Goal: Task Accomplishment & Management: Complete application form

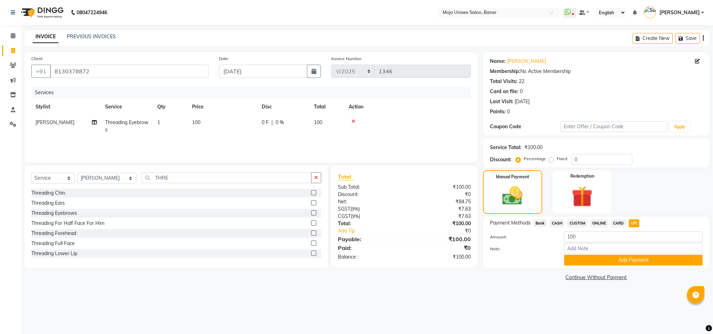
select select "service"
select select "2250"
click at [652, 259] on button "Add Payment" at bounding box center [633, 260] width 138 height 11
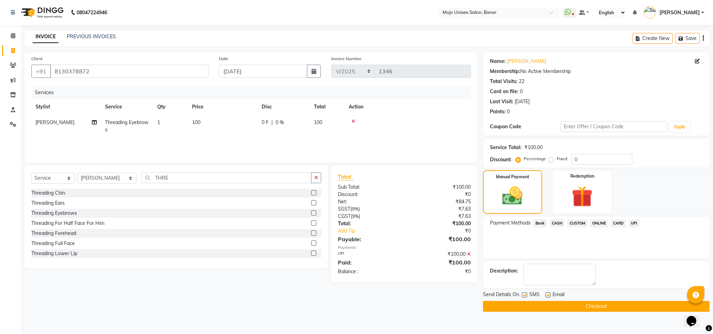
click at [648, 303] on button "Checkout" at bounding box center [596, 306] width 226 height 11
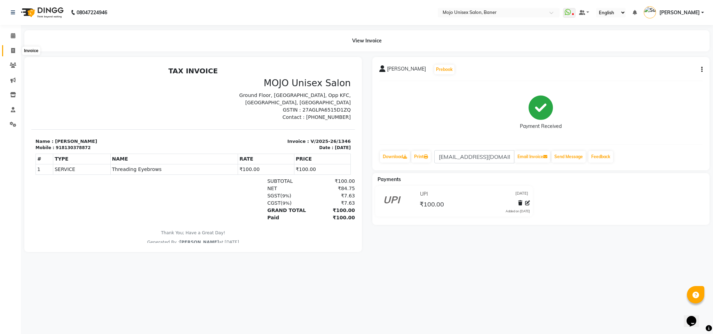
click at [12, 48] on icon at bounding box center [13, 50] width 4 height 5
select select "service"
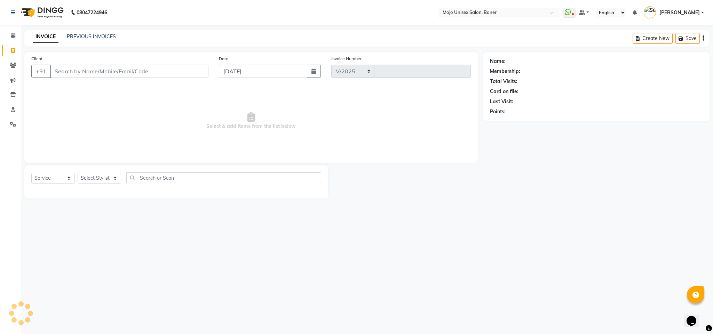
select select "52"
type input "1347"
click at [296, 70] on input "[DATE]" at bounding box center [263, 71] width 88 height 13
select select "9"
select select "2025"
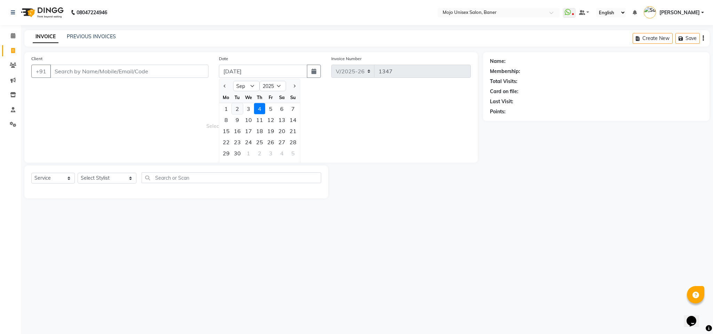
click at [238, 111] on div "2" at bounding box center [237, 108] width 11 height 11
type input "[DATE]"
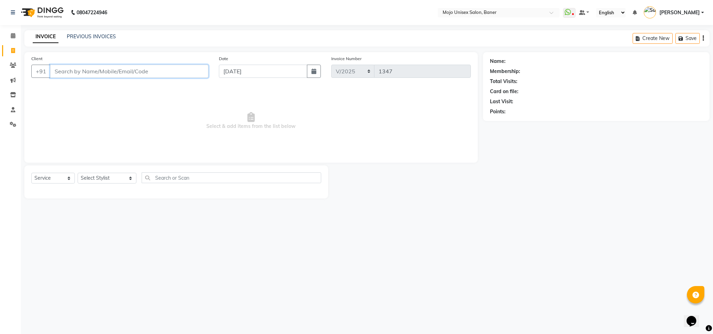
click at [196, 75] on input "Client" at bounding box center [129, 71] width 158 height 13
click at [273, 72] on input "[DATE]" at bounding box center [263, 71] width 88 height 13
select select "9"
select select "2025"
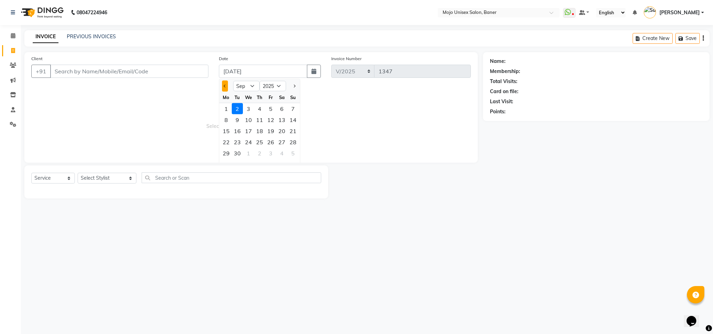
click at [223, 85] on button "Previous month" at bounding box center [225, 86] width 6 height 11
select select "8"
click at [290, 153] on div "31" at bounding box center [292, 153] width 11 height 11
type input "[DATE]"
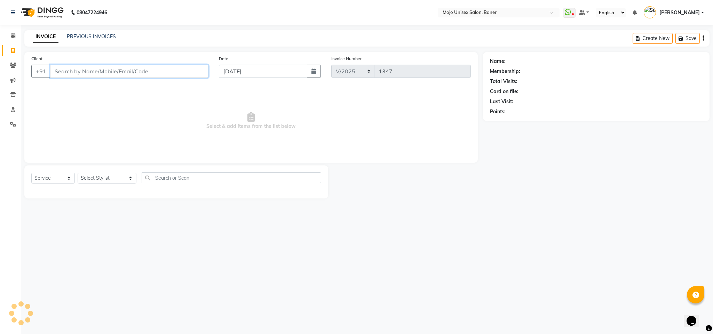
click at [188, 73] on input "Client" at bounding box center [129, 71] width 158 height 13
type input "8452005652"
click at [195, 74] on span "Add Client" at bounding box center [190, 71] width 27 height 7
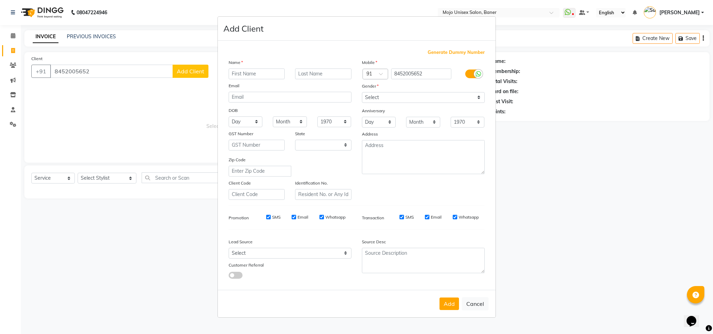
select select "22"
type input "[PERSON_NAME]"
click at [325, 78] on input "text" at bounding box center [323, 74] width 56 height 11
type input "[PERSON_NAME]"
click at [368, 96] on select "Select [DEMOGRAPHIC_DATA] [DEMOGRAPHIC_DATA] Other Prefer Not To Say" at bounding box center [423, 97] width 123 height 11
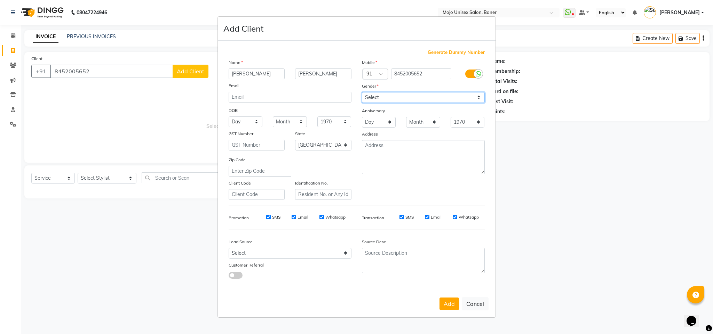
select select "[DEMOGRAPHIC_DATA]"
click at [362, 93] on select "Select [DEMOGRAPHIC_DATA] [DEMOGRAPHIC_DATA] Other Prefer Not To Say" at bounding box center [423, 97] width 123 height 11
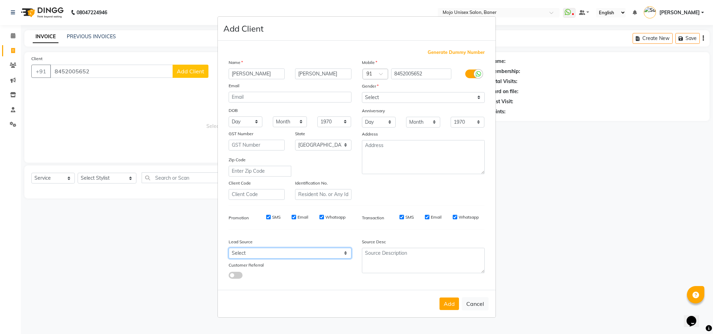
click at [285, 255] on select "Select Walk-in Internet Friend Word of Mouth Advertisement Facebook Justdial Go…" at bounding box center [289, 253] width 123 height 11
select select "14169"
click at [228, 248] on select "Select Walk-in Internet Friend Word of Mouth Advertisement Facebook Justdial Go…" at bounding box center [289, 253] width 123 height 11
click at [444, 305] on button "Add" at bounding box center [448, 304] width 19 height 13
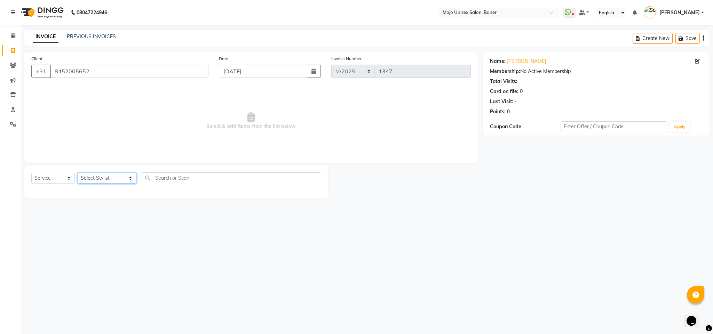
click at [82, 181] on select "Select Stylist [PERSON_NAME] [PERSON_NAME] ([PERSON_NAME]) [PERSON_NAME] [PERSO…" at bounding box center [107, 178] width 59 height 11
select select "2248"
click at [78, 173] on select "Select Stylist [PERSON_NAME] [PERSON_NAME] ([PERSON_NAME]) [PERSON_NAME] [PERSO…" at bounding box center [107, 178] width 59 height 11
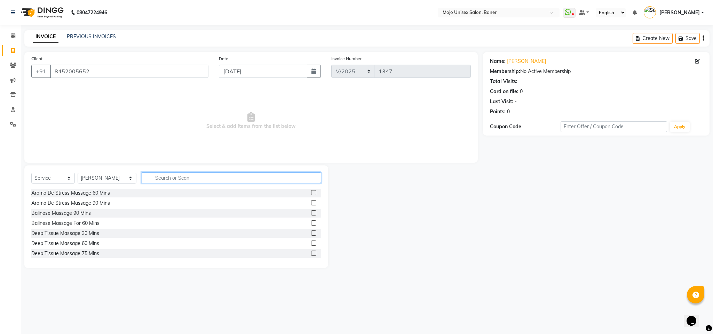
click at [152, 177] on input "text" at bounding box center [231, 177] width 179 height 11
type input "CUT"
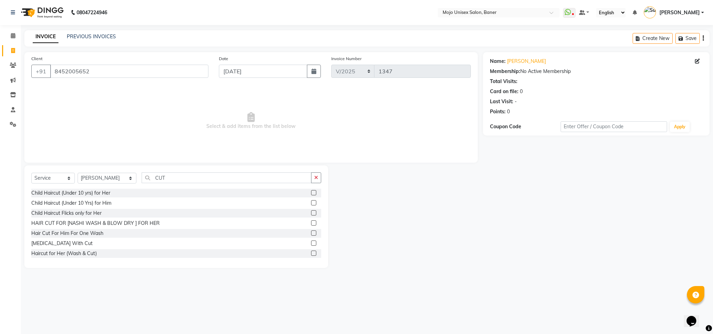
click at [311, 204] on label at bounding box center [313, 202] width 5 height 5
click at [311, 204] on input "checkbox" at bounding box center [313, 203] width 5 height 5
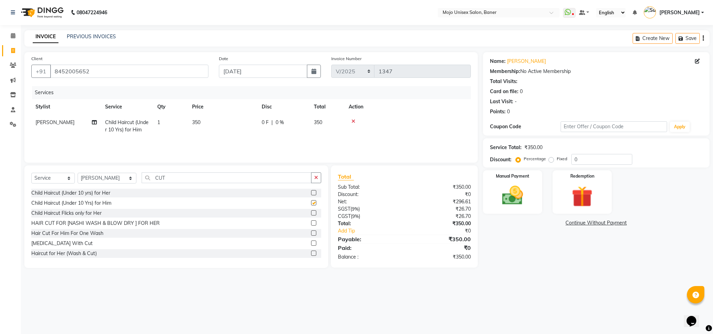
checkbox input "false"
click at [501, 199] on img at bounding box center [512, 195] width 35 height 25
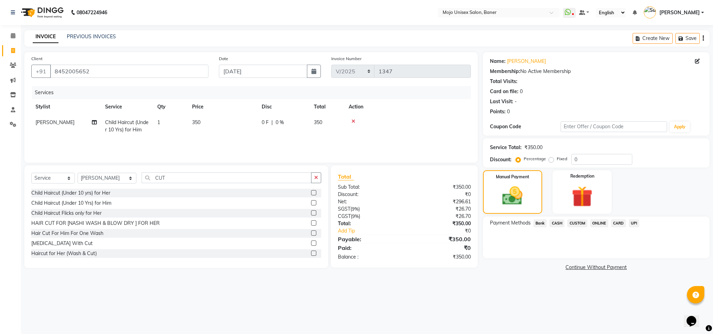
click at [637, 221] on span "UPI" at bounding box center [633, 223] width 11 height 8
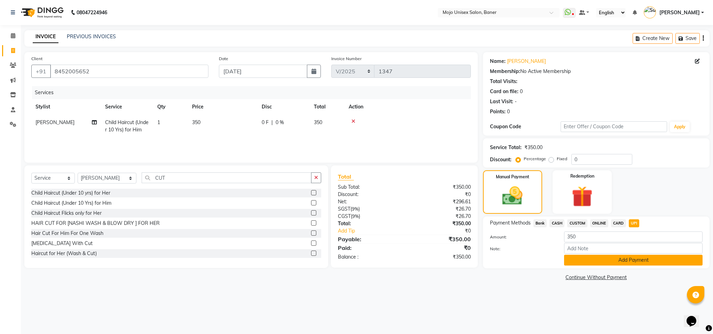
click at [635, 264] on button "Add Payment" at bounding box center [633, 260] width 138 height 11
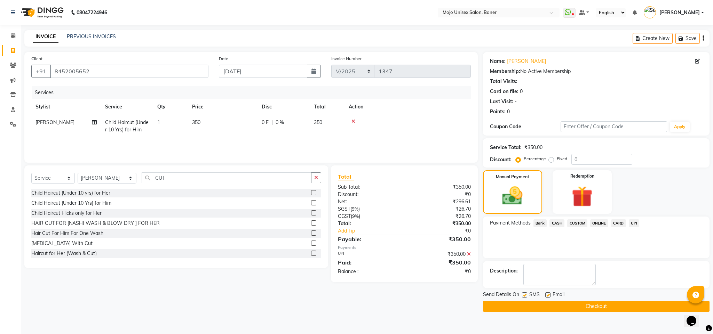
click at [567, 304] on button "Checkout" at bounding box center [596, 306] width 226 height 11
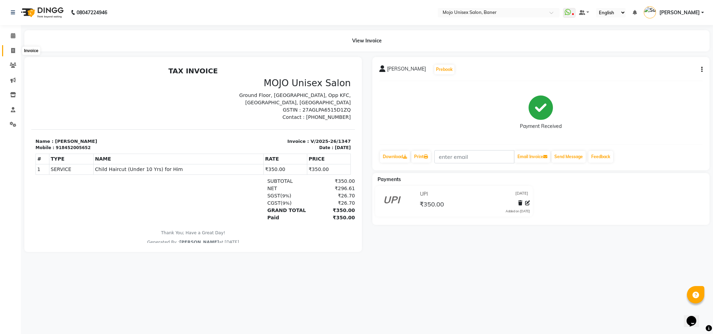
click at [9, 49] on span at bounding box center [13, 51] width 12 height 8
select select "service"
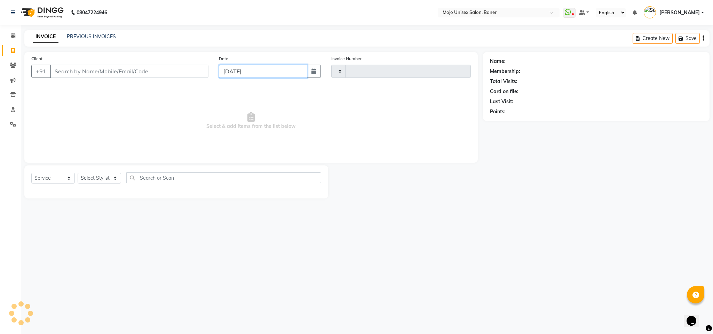
type input "1348"
select select "52"
click at [229, 67] on input "[DATE]" at bounding box center [263, 71] width 88 height 13
select select "9"
select select "2025"
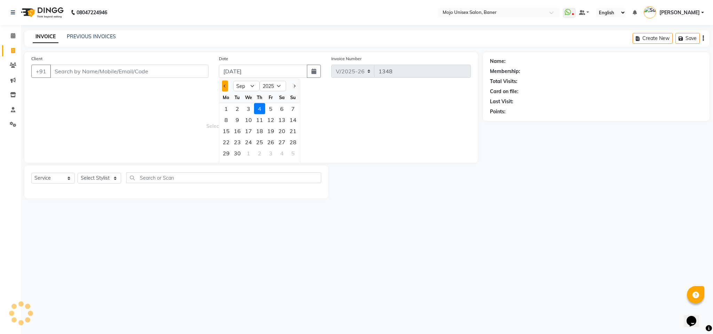
click at [223, 85] on button "Previous month" at bounding box center [225, 86] width 6 height 11
select select "8"
click at [244, 154] on div "27" at bounding box center [248, 153] width 11 height 11
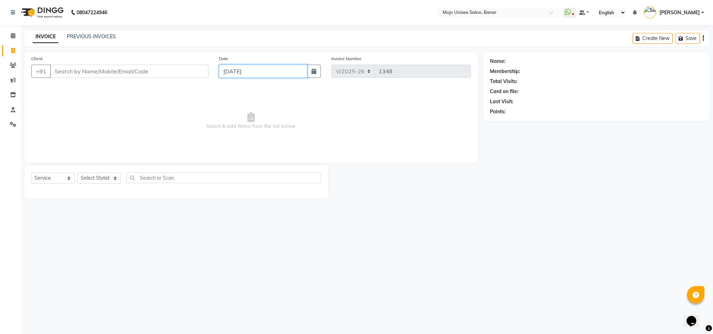
type input "[DATE]"
click at [145, 75] on input "Client" at bounding box center [129, 71] width 158 height 13
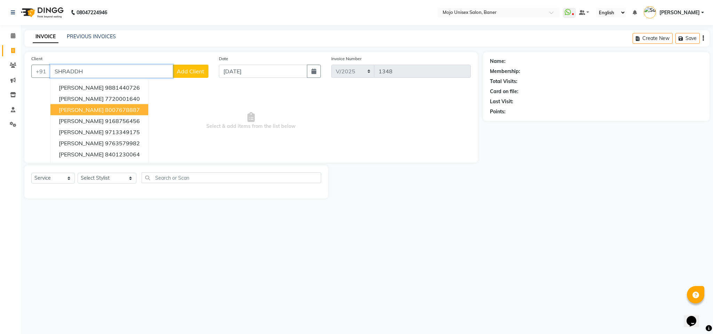
click at [112, 112] on ngb-highlight "8007678887" at bounding box center [122, 109] width 35 height 7
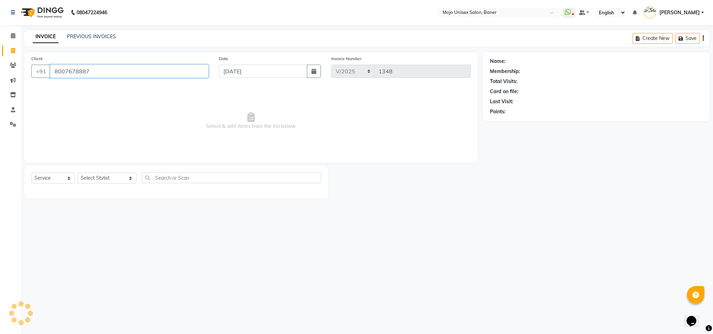
type input "8007678887"
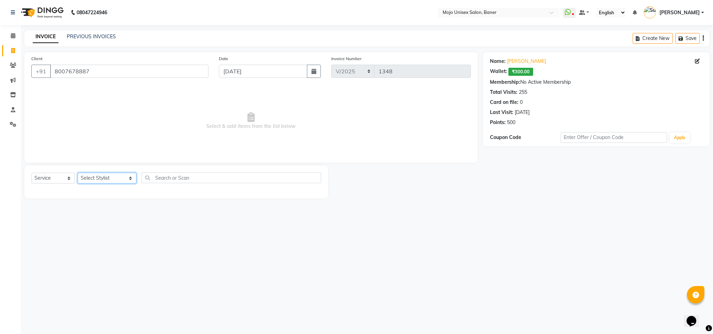
click at [101, 177] on select "Select Stylist [PERSON_NAME] [PERSON_NAME] ([PERSON_NAME]) [PERSON_NAME] [PERSO…" at bounding box center [107, 178] width 59 height 11
select select "2250"
click at [78, 173] on select "Select Stylist [PERSON_NAME] [PERSON_NAME] ([PERSON_NAME]) [PERSON_NAME] [PERSO…" at bounding box center [107, 178] width 59 height 11
click at [206, 175] on input "text" at bounding box center [231, 177] width 179 height 11
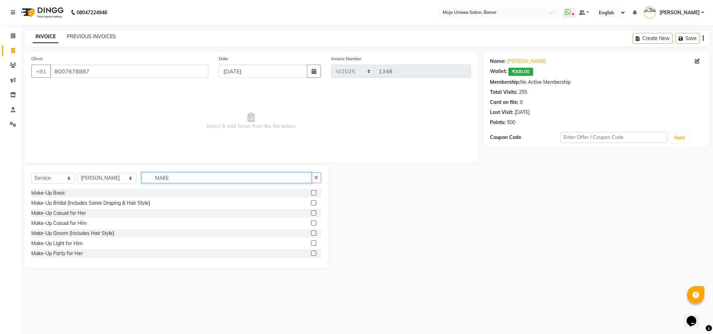
type input "MAKE"
click at [311, 193] on label at bounding box center [313, 192] width 5 height 5
click at [311, 193] on input "checkbox" at bounding box center [313, 193] width 5 height 5
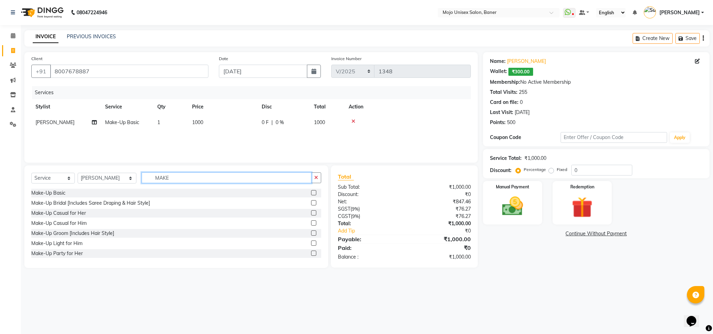
click at [166, 178] on input "MAKE" at bounding box center [227, 177] width 170 height 11
click at [311, 193] on label at bounding box center [313, 192] width 5 height 5
click at [311, 193] on input "checkbox" at bounding box center [313, 193] width 5 height 5
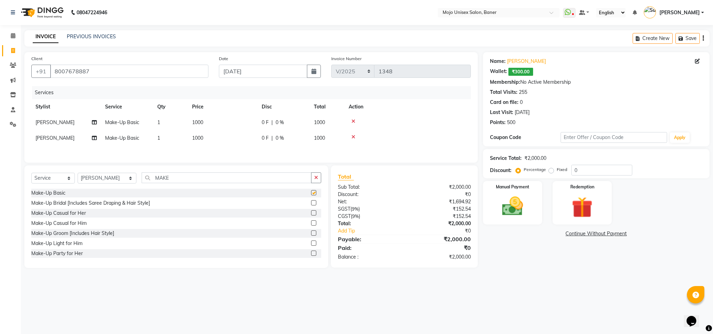
checkbox input "false"
click at [171, 179] on input "MAKE" at bounding box center [227, 177] width 170 height 11
click at [171, 178] on input "MAKE" at bounding box center [227, 177] width 170 height 11
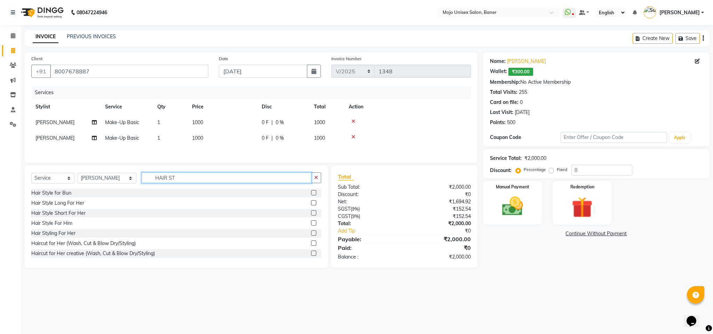
type input "HAIR ST"
click at [311, 236] on label at bounding box center [313, 233] width 5 height 5
click at [311, 236] on input "checkbox" at bounding box center [313, 233] width 5 height 5
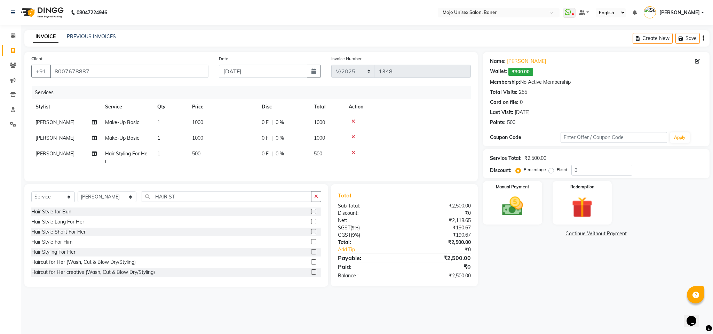
click at [311, 255] on label at bounding box center [313, 251] width 5 height 5
click at [311, 255] on input "checkbox" at bounding box center [313, 252] width 5 height 5
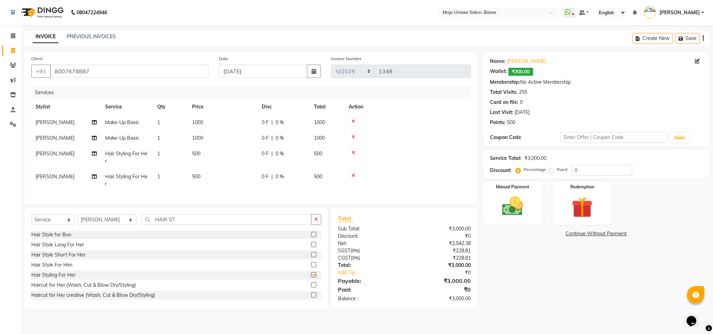
checkbox input "false"
click at [593, 174] on input "0" at bounding box center [601, 170] width 61 height 11
click at [594, 171] on input "0" at bounding box center [601, 170] width 61 height 11
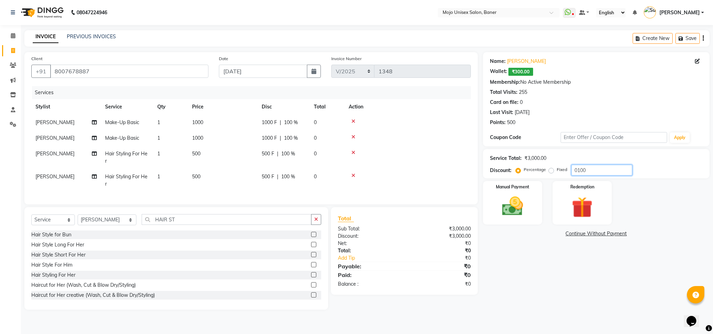
type input "0100"
click at [168, 224] on input "HAIR ST" at bounding box center [227, 219] width 170 height 11
click at [90, 225] on select "Select Stylist [PERSON_NAME] [PERSON_NAME] ([PERSON_NAME]) [PERSON_NAME] [PERSO…" at bounding box center [107, 220] width 59 height 11
drag, startPoint x: 595, startPoint y: 277, endPoint x: 568, endPoint y: 267, distance: 28.4
click at [595, 277] on div "Name: [PERSON_NAME]: ₹300.00 Membership: No Active Membership Total Visits: 255…" at bounding box center [599, 181] width 232 height 258
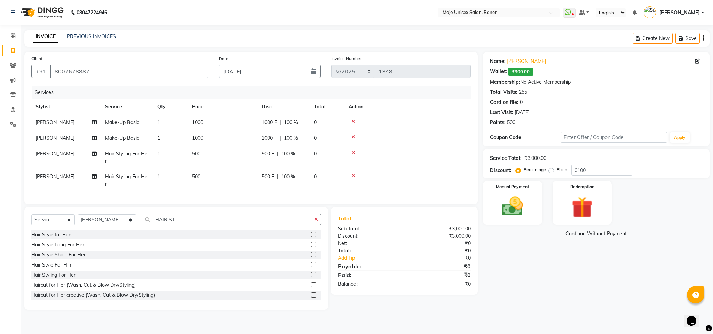
click at [58, 151] on span "[PERSON_NAME]" at bounding box center [54, 154] width 39 height 6
select select "2250"
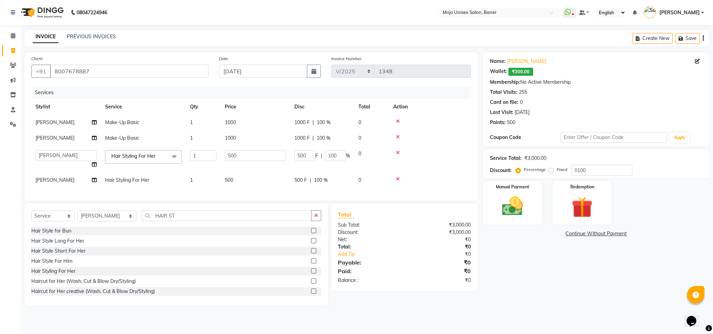
click at [59, 153] on select "[PERSON_NAME] [PERSON_NAME] ([PERSON_NAME]) [PERSON_NAME] [PERSON_NAME] Khan Ka…" at bounding box center [65, 155] width 61 height 11
select select "3253"
click at [55, 177] on span "[PERSON_NAME]" at bounding box center [54, 180] width 39 height 6
select select "2250"
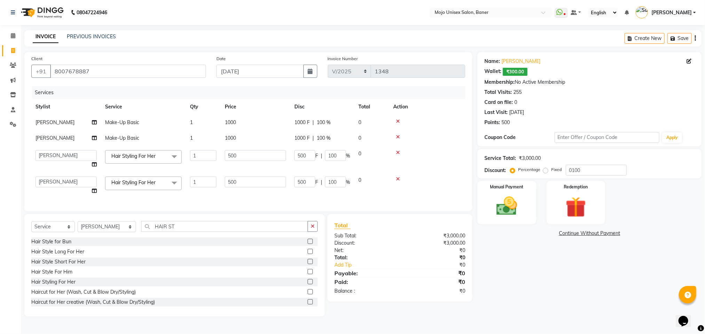
select select "3253"
click at [506, 210] on img at bounding box center [506, 206] width 35 height 25
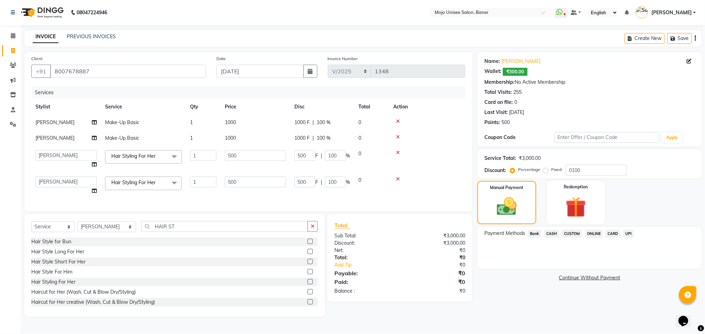
click at [589, 236] on span "ONLINE" at bounding box center [594, 234] width 18 height 8
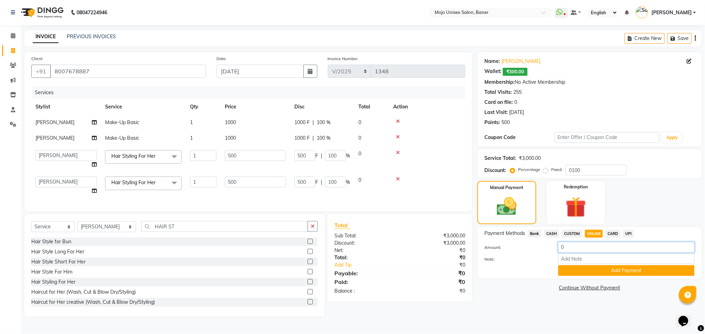
click at [590, 248] on input "0" at bounding box center [626, 247] width 136 height 11
type input "100"
click at [605, 267] on button "Add Payment" at bounding box center [626, 270] width 136 height 11
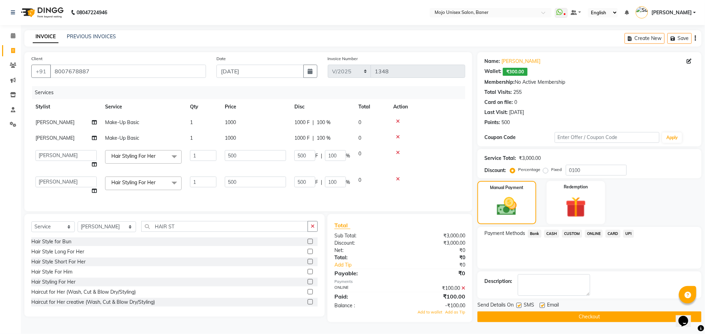
click at [545, 306] on label at bounding box center [541, 305] width 5 height 5
click at [544, 306] on input "checkbox" at bounding box center [541, 306] width 5 height 5
checkbox input "false"
click at [518, 308] on label at bounding box center [518, 305] width 5 height 5
click at [518, 308] on input "checkbox" at bounding box center [518, 306] width 5 height 5
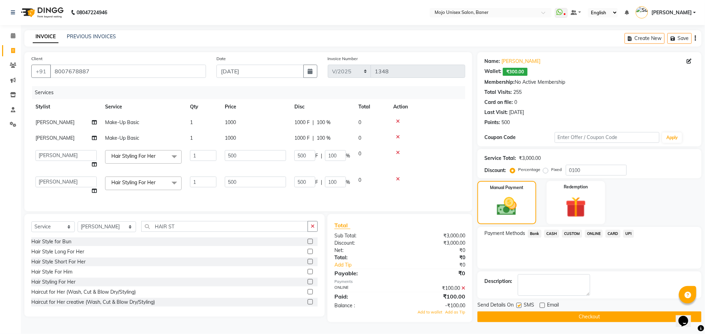
checkbox input "false"
click at [668, 194] on div "Manual Payment Redemption" at bounding box center [589, 202] width 234 height 43
click at [594, 236] on span "ONLINE" at bounding box center [594, 234] width 18 height 8
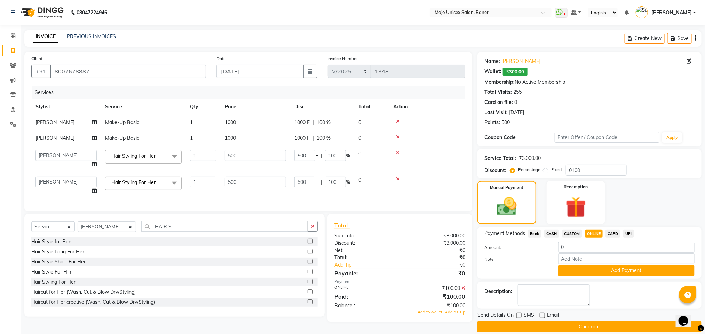
click at [463, 291] on icon at bounding box center [463, 288] width 4 height 5
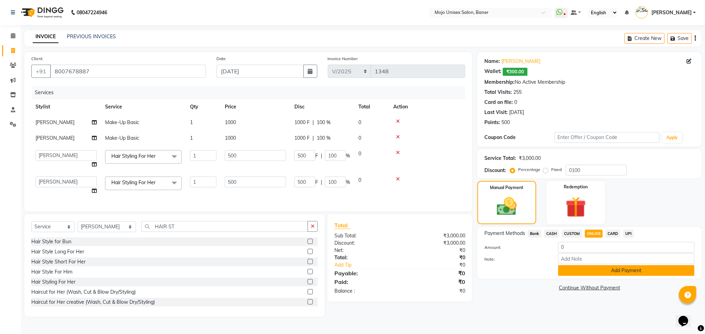
click at [587, 267] on button "Add Payment" at bounding box center [626, 270] width 136 height 11
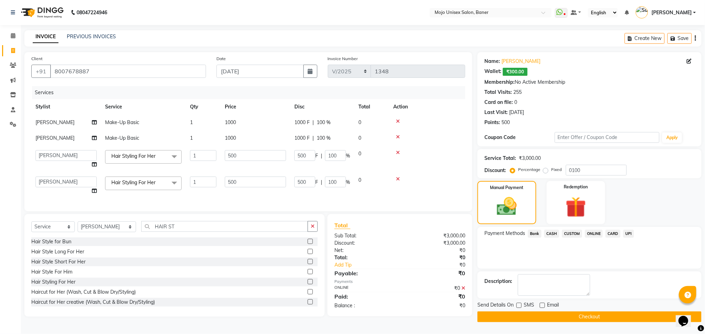
click at [555, 315] on button "Checkout" at bounding box center [589, 317] width 224 height 11
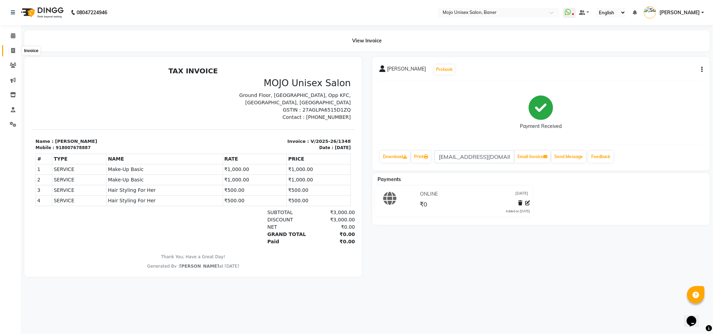
click at [12, 50] on icon at bounding box center [13, 50] width 4 height 5
select select "service"
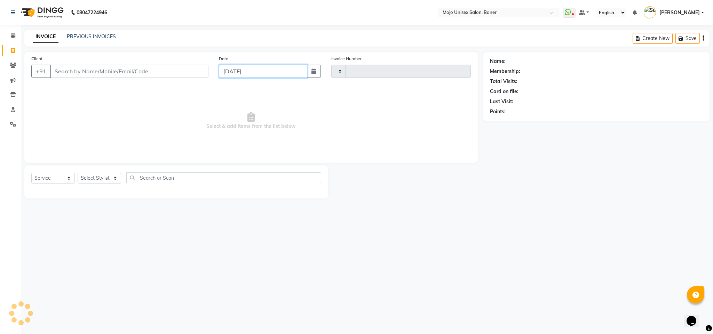
click at [269, 73] on input "[DATE]" at bounding box center [263, 71] width 88 height 13
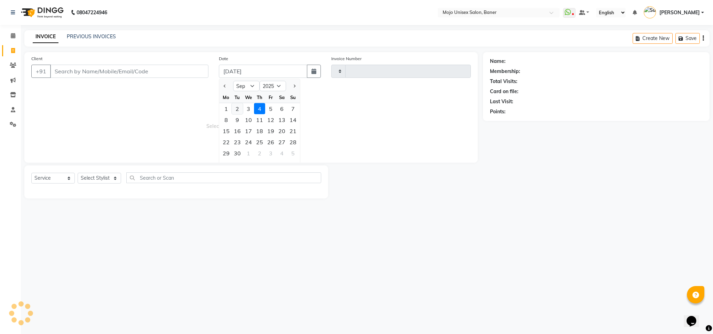
click at [238, 110] on div "2" at bounding box center [237, 108] width 11 height 11
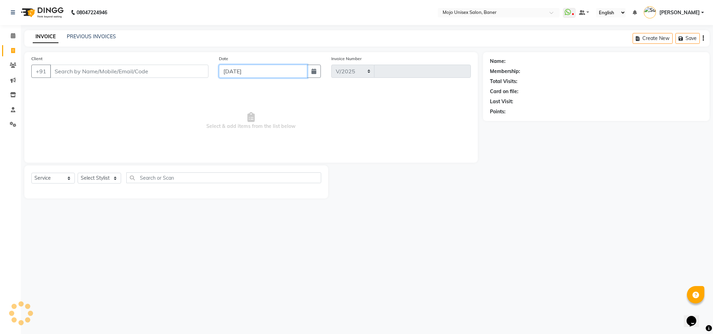
type input "[DATE]"
select select "52"
type input "1349"
click at [272, 70] on input "[DATE]" at bounding box center [263, 71] width 88 height 13
select select "9"
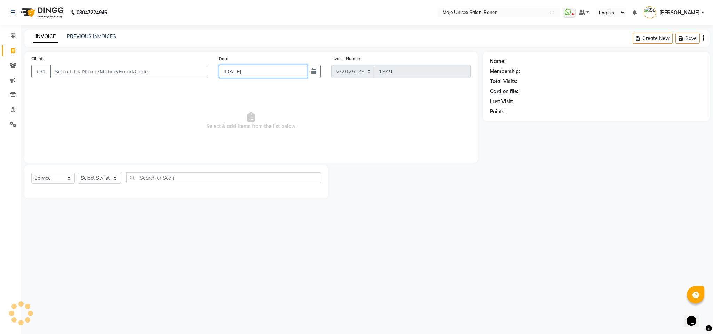
select select "2025"
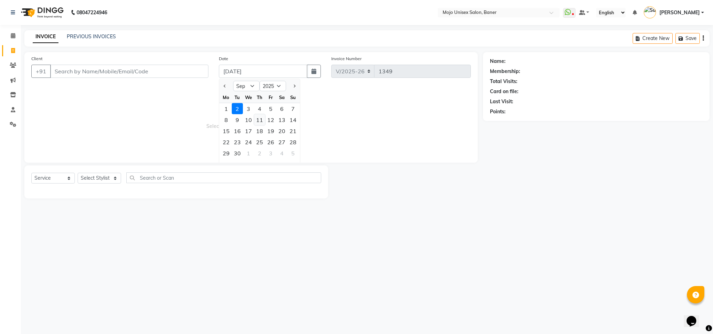
click at [224, 86] on span "Previous month" at bounding box center [224, 86] width 3 height 3
click at [249, 153] on div "27" at bounding box center [248, 153] width 11 height 11
type input "[DATE]"
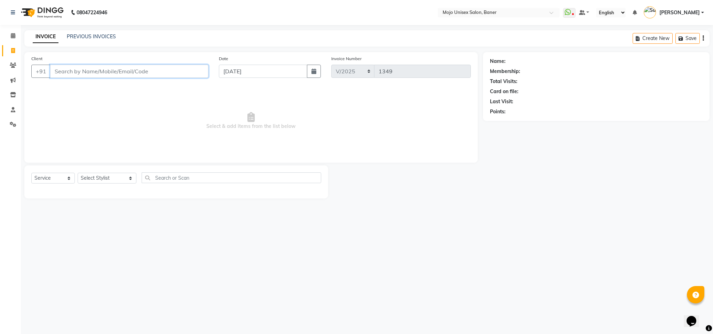
click at [174, 72] on input "Client" at bounding box center [129, 71] width 158 height 13
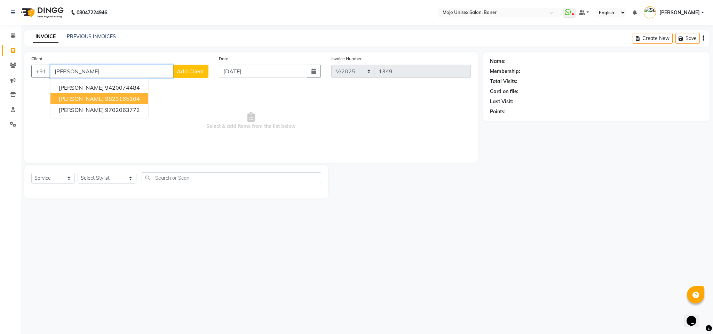
click at [103, 104] on button "[PERSON_NAME] 9823165104" at bounding box center [99, 98] width 98 height 11
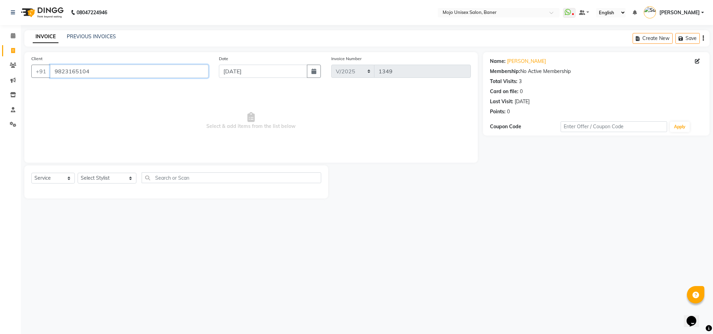
click at [112, 71] on input "9823165104" at bounding box center [129, 71] width 158 height 13
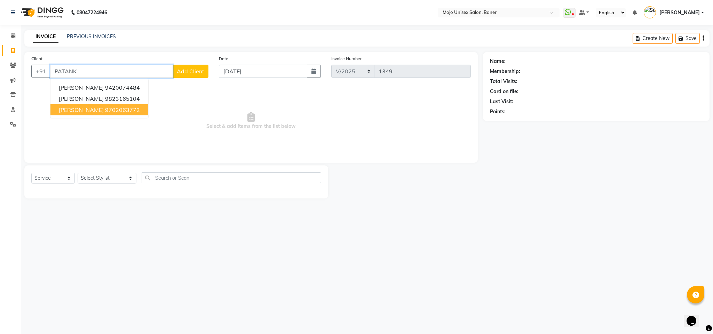
click at [95, 106] on span "[PERSON_NAME]" at bounding box center [81, 109] width 45 height 7
type input "9702063772"
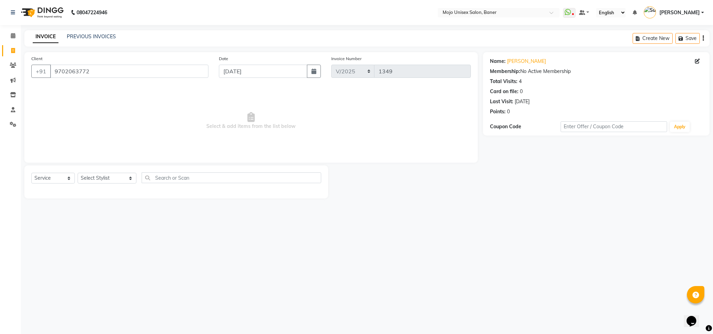
click at [101, 172] on div "Select Service Product Membership Package Voucher Prepaid Gift Card Select Styl…" at bounding box center [176, 180] width 290 height 16
click at [103, 174] on select "Select Stylist [PERSON_NAME] [PERSON_NAME] ([PERSON_NAME]) [PERSON_NAME] [PERSO…" at bounding box center [107, 178] width 59 height 11
click at [144, 85] on div "Client [PHONE_NUMBER] Date [DATE] Invoice Number V/2025 V/[PHONE_NUMBER] Select…" at bounding box center [250, 107] width 453 height 111
click at [72, 33] on link "PREVIOUS INVOICES" at bounding box center [91, 36] width 49 height 6
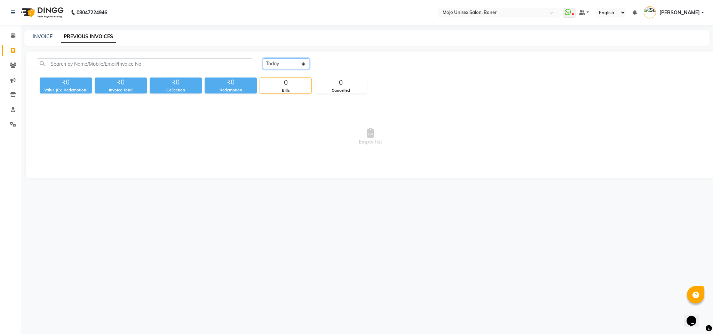
click at [283, 61] on select "[DATE] [DATE] Custom Range" at bounding box center [286, 63] width 47 height 11
select select "range"
click at [263, 58] on select "[DATE] [DATE] Custom Range" at bounding box center [286, 63] width 47 height 11
click at [13, 65] on icon at bounding box center [13, 65] width 7 height 5
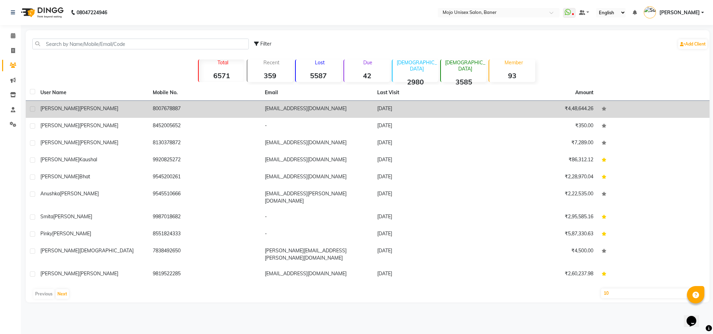
click at [116, 111] on div "[PERSON_NAME]" at bounding box center [92, 108] width 104 height 7
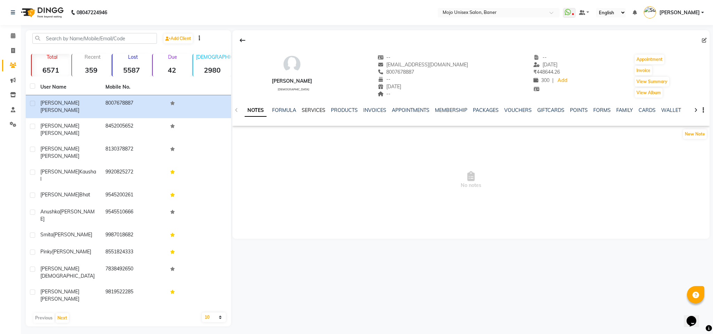
click at [302, 111] on link "SERVICES" at bounding box center [314, 110] width 24 height 6
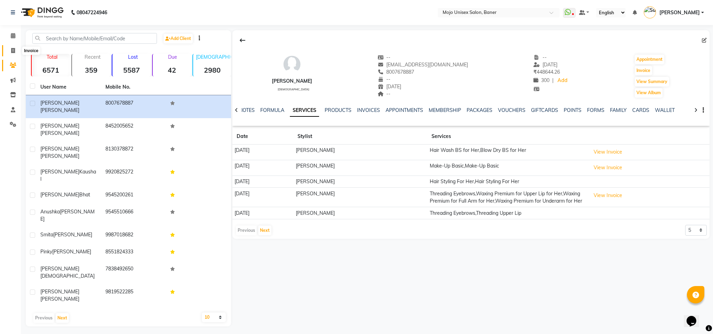
click at [10, 51] on span at bounding box center [13, 51] width 12 height 8
select select "service"
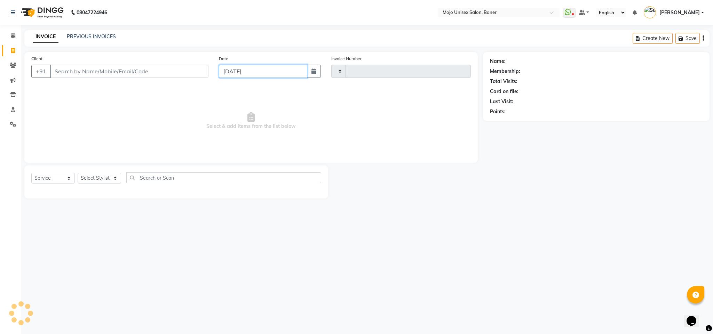
drag, startPoint x: 302, startPoint y: 72, endPoint x: 195, endPoint y: 79, distance: 106.6
click at [303, 72] on input "[DATE]" at bounding box center [263, 71] width 88 height 13
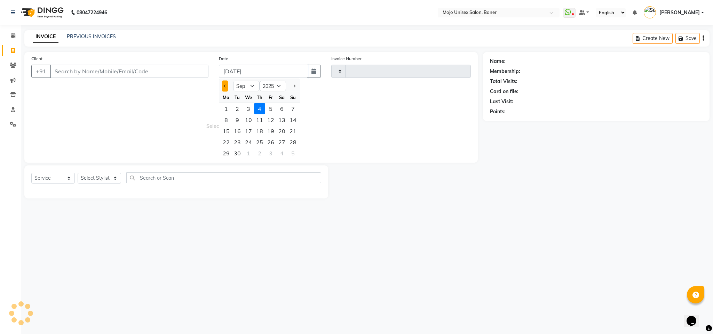
click at [223, 85] on button "Previous month" at bounding box center [225, 86] width 6 height 11
click at [283, 143] on div "27" at bounding box center [281, 142] width 11 height 11
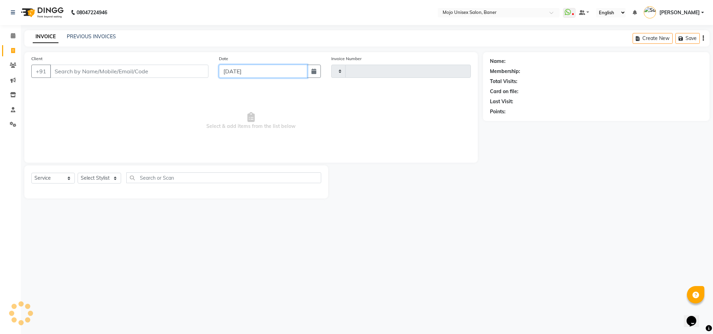
type input "[DATE]"
select select "52"
type input "1349"
click at [118, 71] on input "Client" at bounding box center [129, 71] width 158 height 13
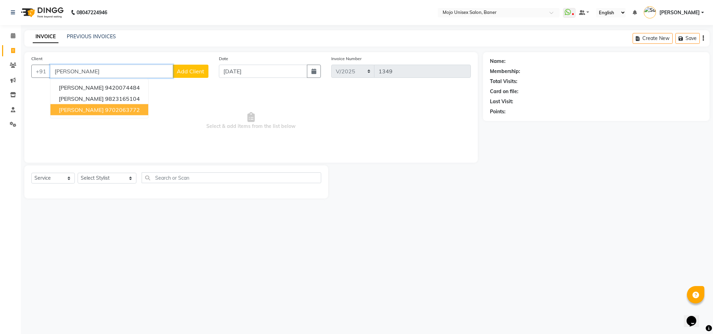
click at [113, 113] on ngb-highlight "9702063772" at bounding box center [122, 109] width 35 height 7
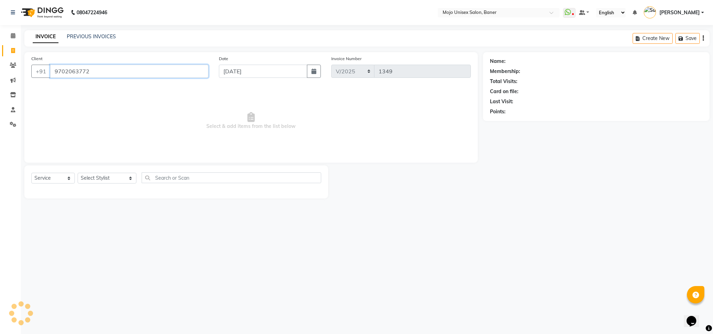
type input "9702063772"
click at [97, 181] on select "Select Stylist [PERSON_NAME] [PERSON_NAME] ([PERSON_NAME]) [PERSON_NAME] [PERSO…" at bounding box center [107, 178] width 59 height 11
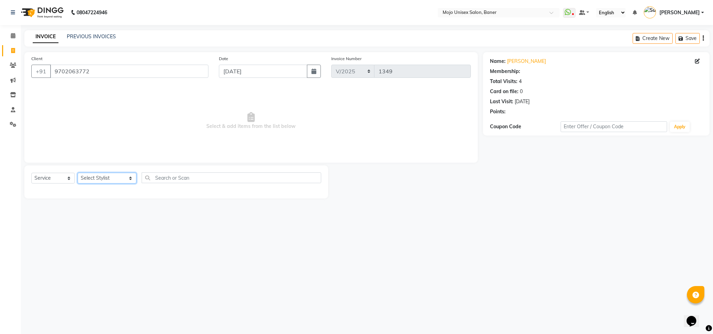
select select "2250"
click at [78, 173] on select "Select Stylist [PERSON_NAME] [PERSON_NAME] ([PERSON_NAME]) [PERSON_NAME] [PERSO…" at bounding box center [107, 178] width 59 height 11
click at [174, 182] on input "text" at bounding box center [231, 177] width 179 height 11
click at [175, 179] on input "text" at bounding box center [231, 177] width 179 height 11
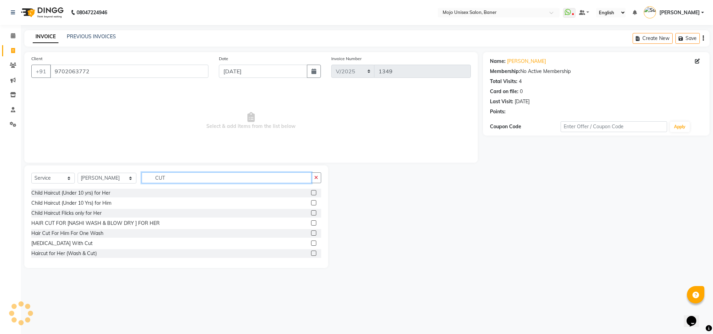
click at [170, 180] on input "CUT" at bounding box center [227, 177] width 170 height 11
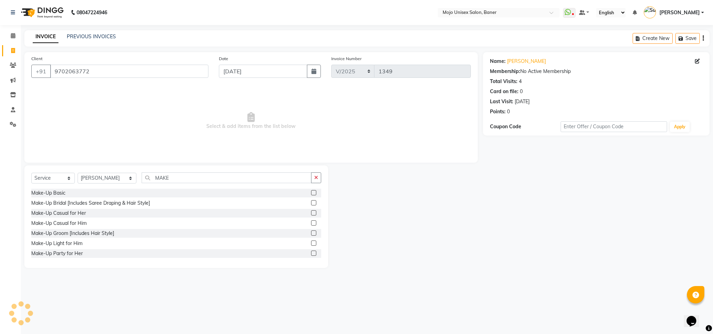
click at [311, 191] on label at bounding box center [313, 192] width 5 height 5
click at [311, 191] on input "checkbox" at bounding box center [313, 193] width 5 height 5
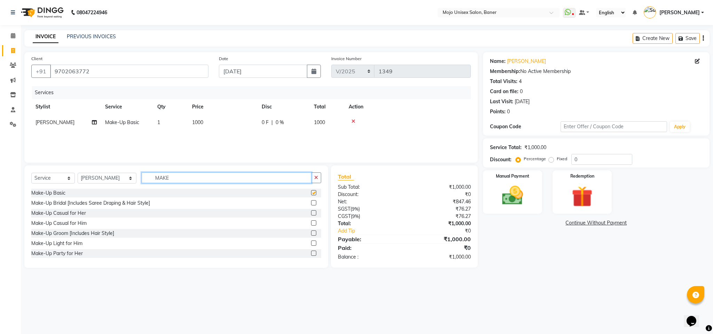
click at [294, 180] on input "MAKE" at bounding box center [227, 177] width 170 height 11
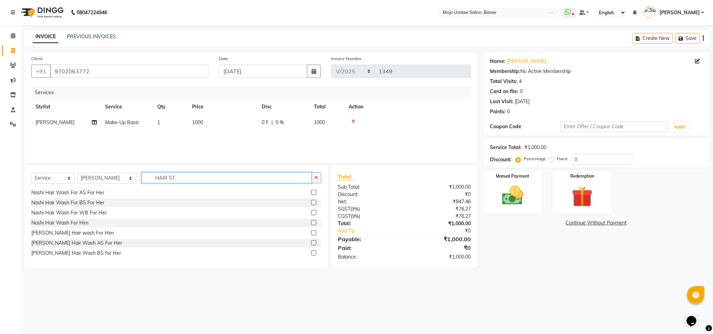
scroll to position [31, 0]
type input "HAIR STY"
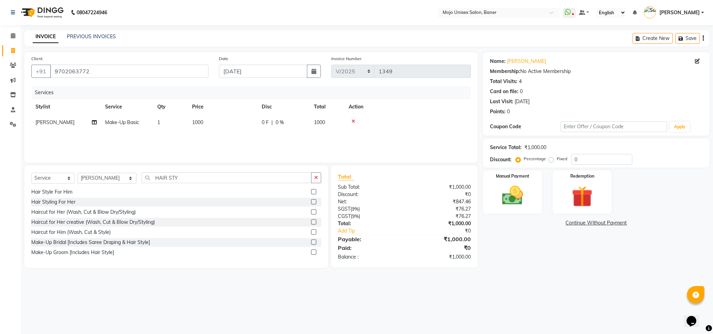
click at [311, 202] on label at bounding box center [313, 201] width 5 height 5
click at [311, 202] on input "checkbox" at bounding box center [313, 202] width 5 height 5
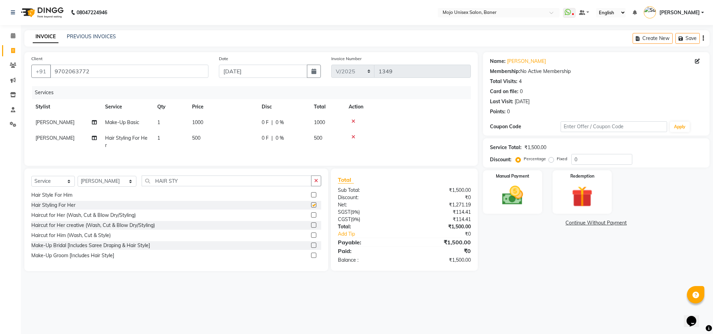
checkbox input "false"
click at [579, 162] on input "0" at bounding box center [601, 159] width 61 height 11
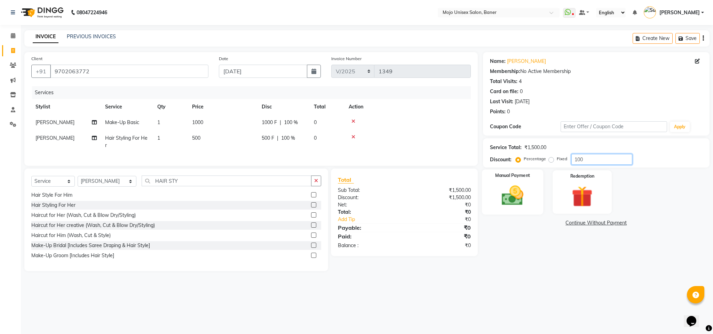
type input "100"
click at [508, 200] on img at bounding box center [512, 195] width 35 height 25
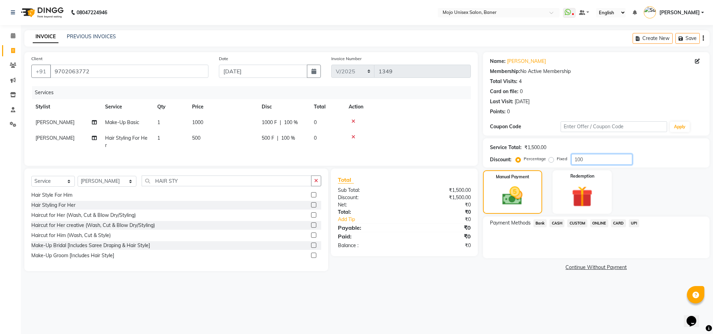
click at [589, 159] on input "100" at bounding box center [601, 159] width 61 height 11
click at [603, 226] on span "ONLINE" at bounding box center [599, 223] width 18 height 8
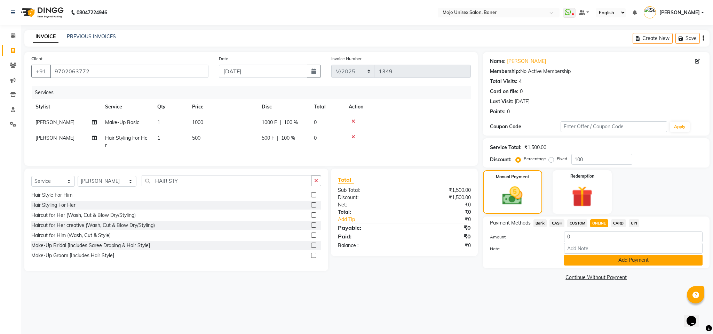
click at [612, 257] on button "Add Payment" at bounding box center [633, 260] width 138 height 11
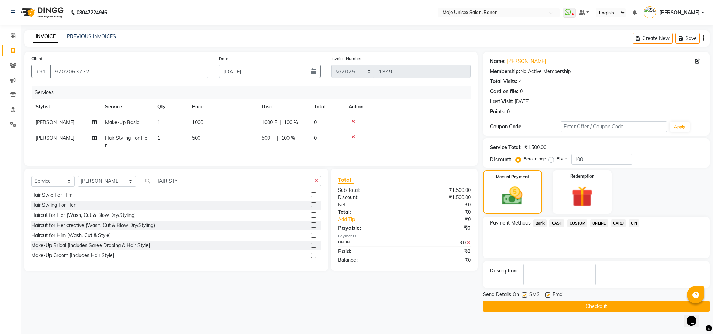
click at [550, 295] on label at bounding box center [547, 294] width 5 height 5
click at [549, 295] on input "checkbox" at bounding box center [547, 295] width 5 height 5
checkbox input "false"
click at [524, 295] on label at bounding box center [524, 294] width 5 height 5
click at [524, 295] on input "checkbox" at bounding box center [524, 295] width 5 height 5
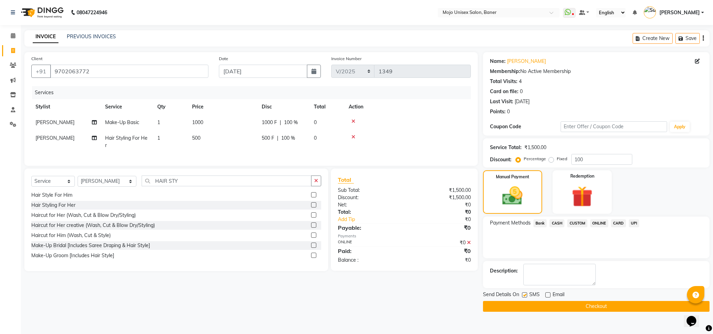
checkbox input "false"
click at [561, 311] on button "Checkout" at bounding box center [596, 306] width 226 height 11
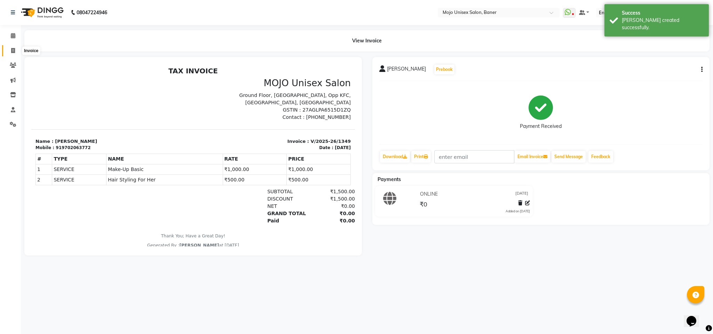
click at [17, 47] on span at bounding box center [13, 51] width 12 height 8
select select "service"
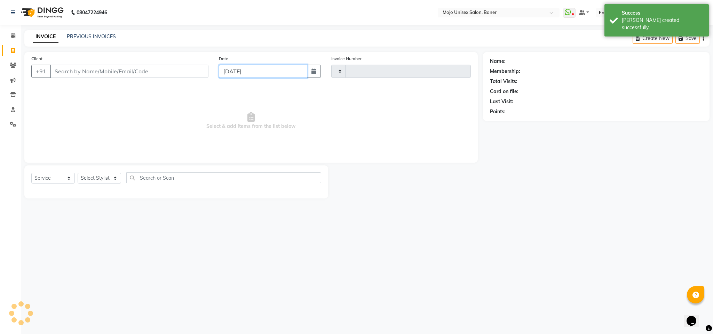
click at [262, 70] on input "[DATE]" at bounding box center [263, 71] width 88 height 13
select select "9"
select select "2025"
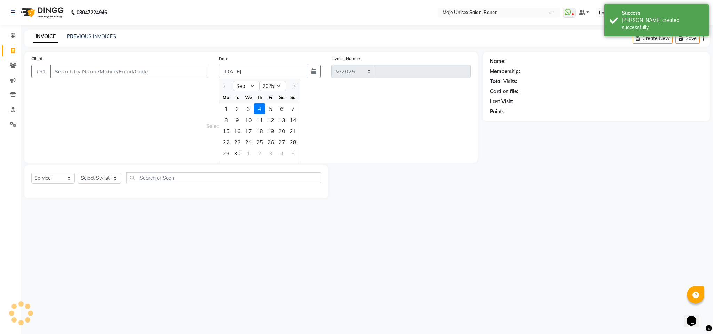
select select "52"
type input "1350"
click at [225, 91] on button "Previous month" at bounding box center [225, 86] width 6 height 11
click at [282, 142] on div "23" at bounding box center [281, 142] width 11 height 11
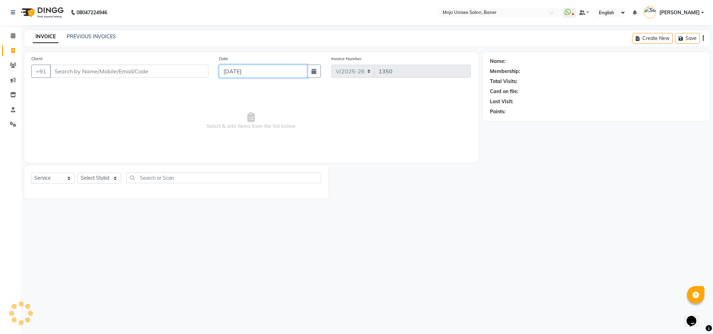
type input "[DATE]"
click at [164, 77] on input "Client" at bounding box center [129, 71] width 158 height 13
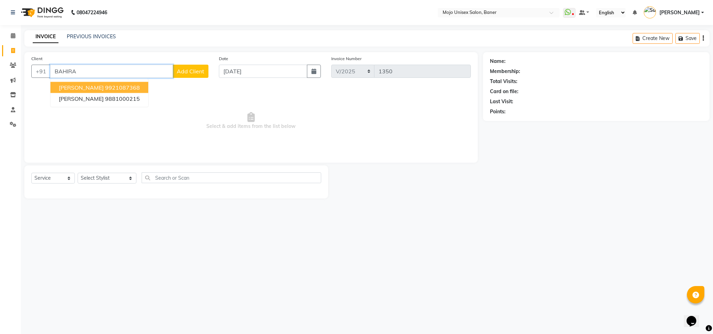
click at [119, 89] on ngb-highlight "9921087368" at bounding box center [122, 87] width 35 height 7
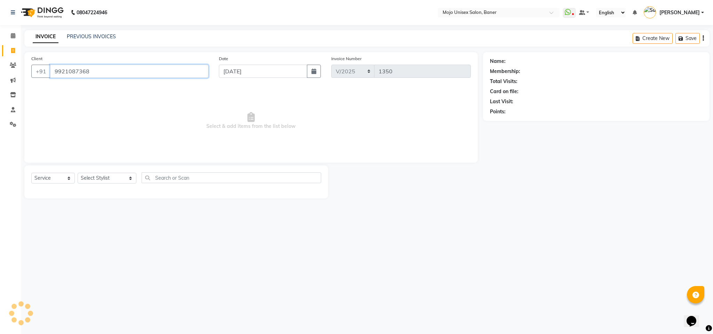
type input "9921087368"
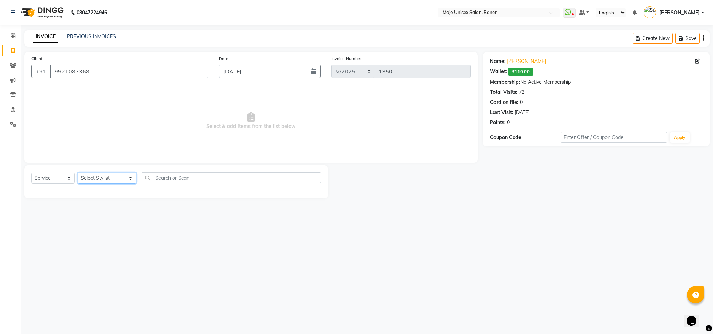
click at [99, 174] on select "Select Stylist [PERSON_NAME] [PERSON_NAME] ([PERSON_NAME]) [PERSON_NAME] [PERSO…" at bounding box center [107, 178] width 59 height 11
select select "2250"
click at [78, 173] on select "Select Stylist [PERSON_NAME] [PERSON_NAME] ([PERSON_NAME]) [PERSON_NAME] [PERSO…" at bounding box center [107, 178] width 59 height 11
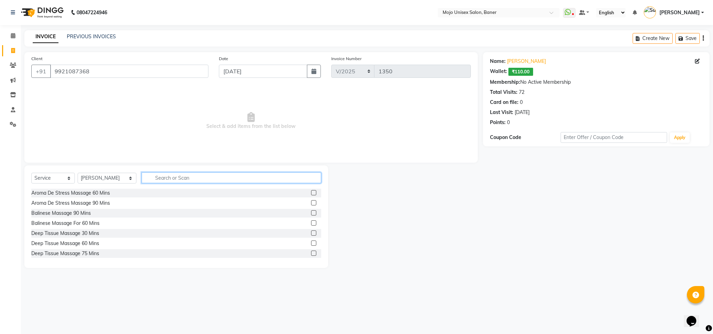
click at [158, 176] on input "text" at bounding box center [231, 177] width 179 height 11
type input "MAKE"
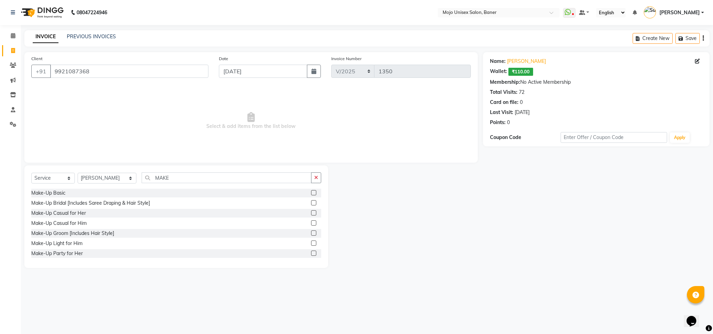
click at [311, 192] on label at bounding box center [313, 192] width 5 height 5
click at [311, 192] on input "checkbox" at bounding box center [313, 193] width 5 height 5
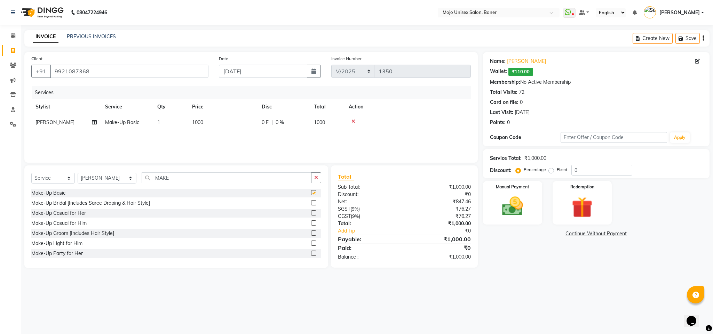
checkbox input "false"
click at [285, 177] on input "MAKE" at bounding box center [227, 177] width 170 height 11
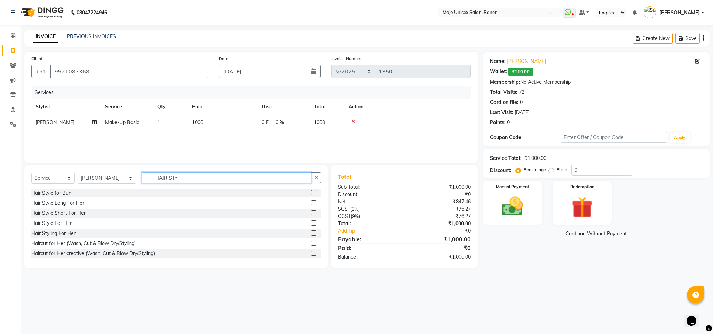
type input "HAIR STY"
click at [311, 235] on label at bounding box center [313, 233] width 5 height 5
click at [311, 235] on input "checkbox" at bounding box center [313, 233] width 5 height 5
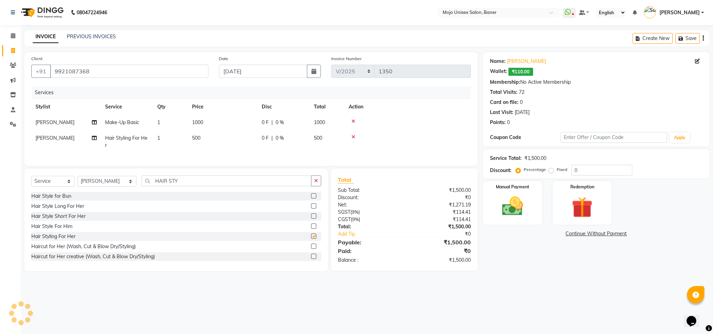
checkbox input "false"
click at [584, 171] on input "0" at bounding box center [601, 170] width 61 height 11
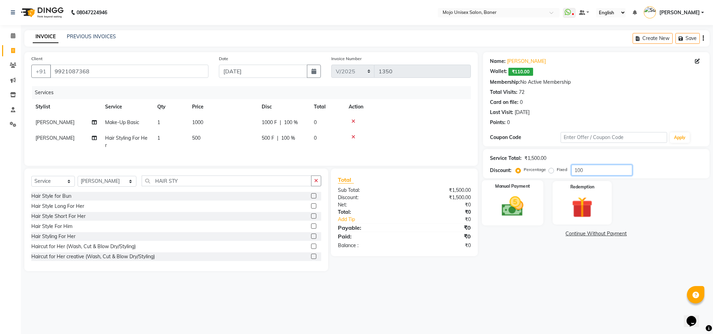
type input "100"
click at [510, 217] on img at bounding box center [512, 206] width 35 height 25
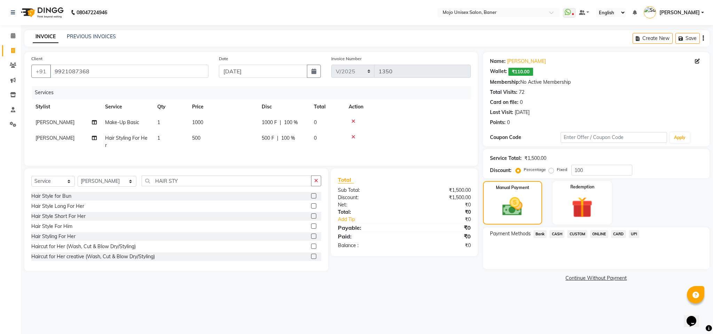
click at [599, 233] on span "ONLINE" at bounding box center [599, 234] width 18 height 8
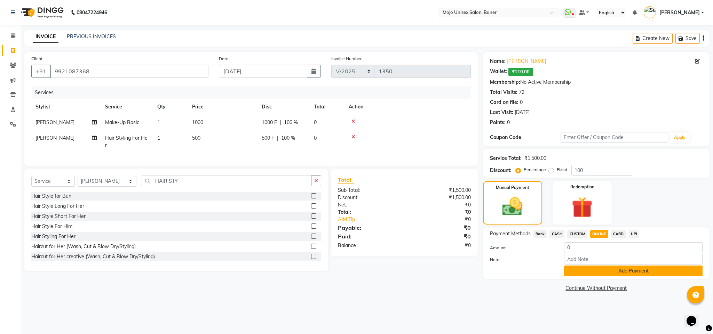
click at [604, 267] on button "Add Payment" at bounding box center [633, 271] width 138 height 11
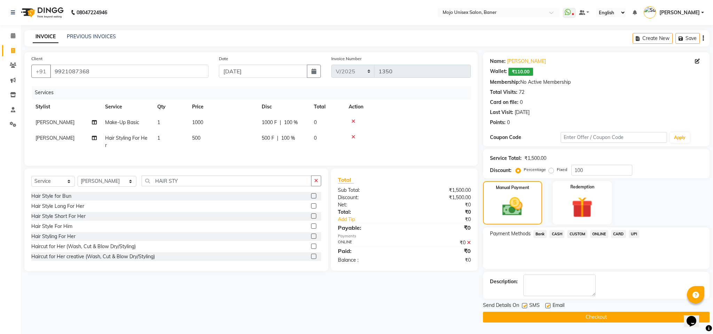
click at [549, 304] on label at bounding box center [547, 305] width 5 height 5
click at [549, 304] on input "checkbox" at bounding box center [547, 306] width 5 height 5
checkbox input "false"
click at [526, 306] on label at bounding box center [524, 305] width 5 height 5
click at [526, 306] on input "checkbox" at bounding box center [524, 306] width 5 height 5
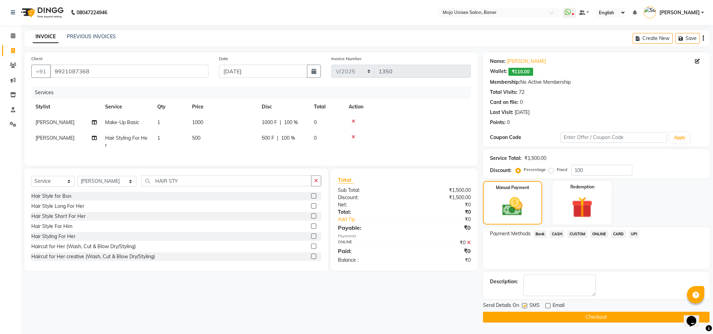
checkbox input "false"
click at [544, 319] on button "Checkout" at bounding box center [596, 317] width 226 height 11
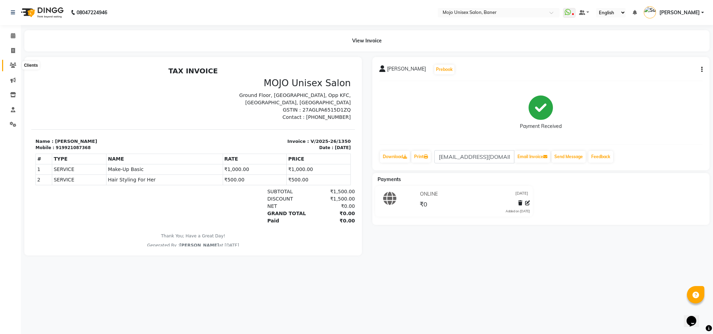
click at [13, 62] on span at bounding box center [13, 66] width 12 height 8
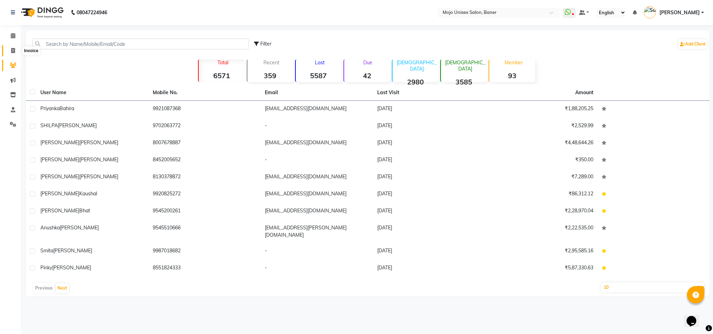
click at [15, 47] on span at bounding box center [13, 51] width 12 height 8
select select "service"
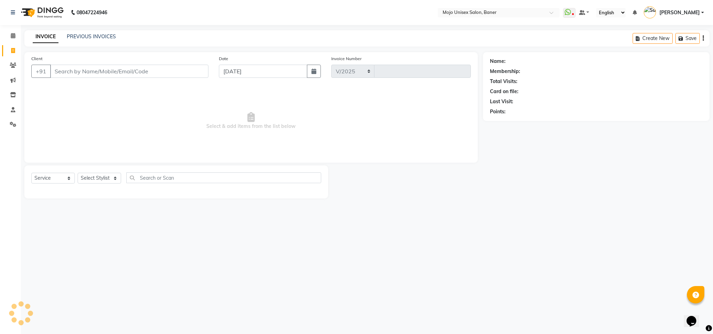
select select "52"
type input "1351"
click at [263, 176] on input "text" at bounding box center [231, 177] width 179 height 11
type input "CAT"
click at [89, 176] on select "Select Stylist [PERSON_NAME] [PERSON_NAME] ([PERSON_NAME]) [PERSON_NAME] [PERSO…" at bounding box center [107, 178] width 59 height 11
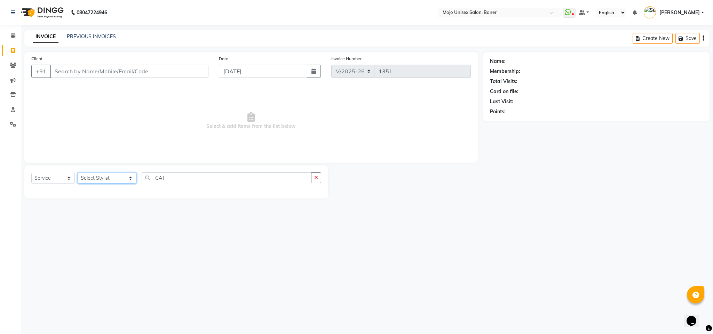
select select "3253"
click at [78, 173] on select "Select Stylist [PERSON_NAME] [PERSON_NAME] ([PERSON_NAME]) [PERSON_NAME] [PERSO…" at bounding box center [107, 178] width 59 height 11
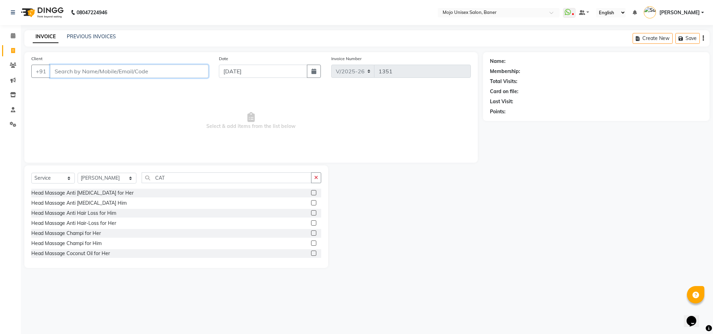
click at [95, 69] on input "Client" at bounding box center [129, 71] width 158 height 13
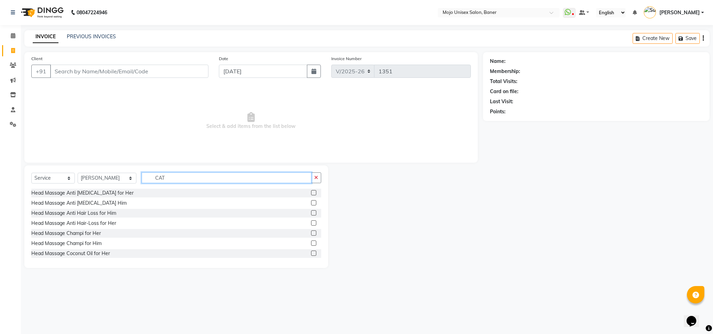
click at [179, 177] on input "CAT" at bounding box center [227, 177] width 170 height 11
type input "CAT"
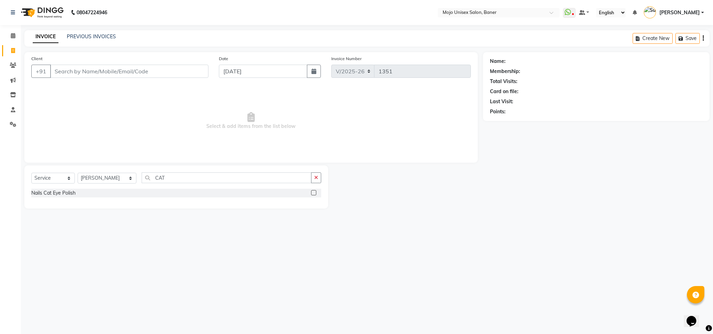
click at [314, 192] on label at bounding box center [313, 192] width 5 height 5
click at [314, 192] on input "checkbox" at bounding box center [313, 193] width 5 height 5
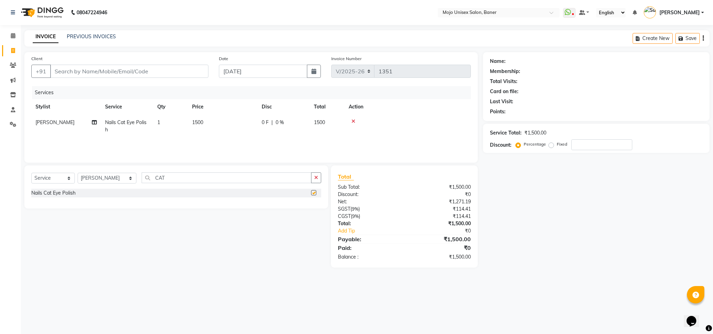
checkbox input "false"
click at [351, 123] on icon at bounding box center [353, 121] width 4 height 5
